Goal: Task Accomplishment & Management: Manage account settings

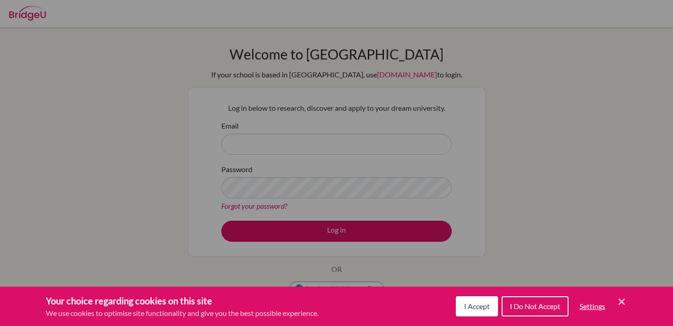
click at [485, 302] on span "I Accept" at bounding box center [477, 306] width 26 height 9
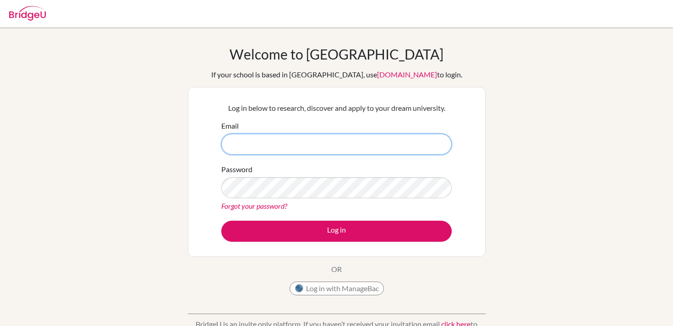
click at [277, 147] on input "Email" at bounding box center [336, 144] width 230 height 21
type input "[EMAIL_ADDRESS][DOMAIN_NAME]"
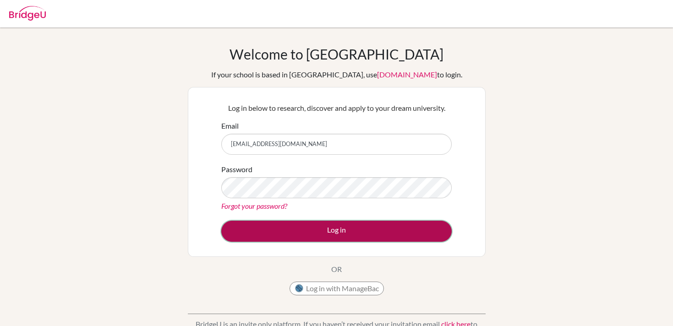
click at [326, 234] on button "Log in" at bounding box center [336, 231] width 230 height 21
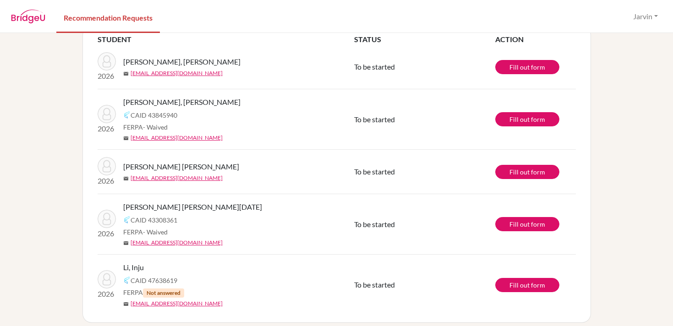
scroll to position [67, 0]
